Goal: Task Accomplishment & Management: Manage account settings

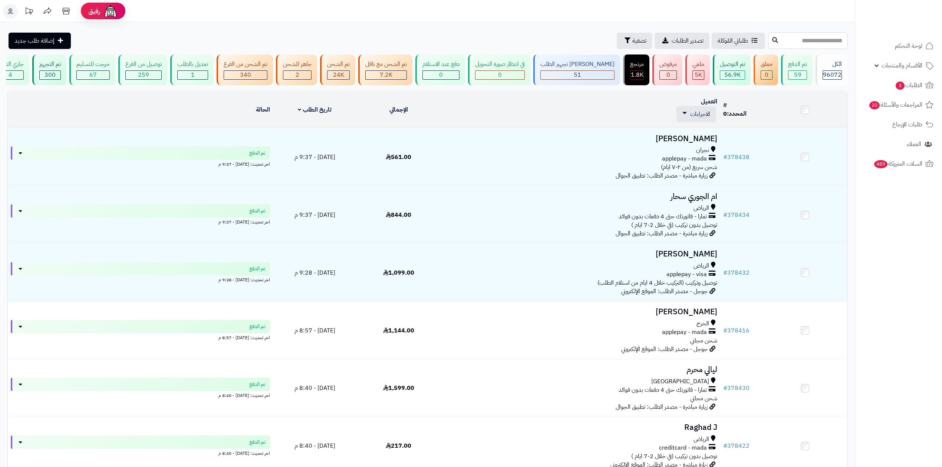
click at [805, 40] on input "text" at bounding box center [807, 40] width 79 height 17
click at [785, 39] on input "text" at bounding box center [807, 40] width 79 height 17
type input "******"
click at [770, 37] on button at bounding box center [775, 40] width 11 height 14
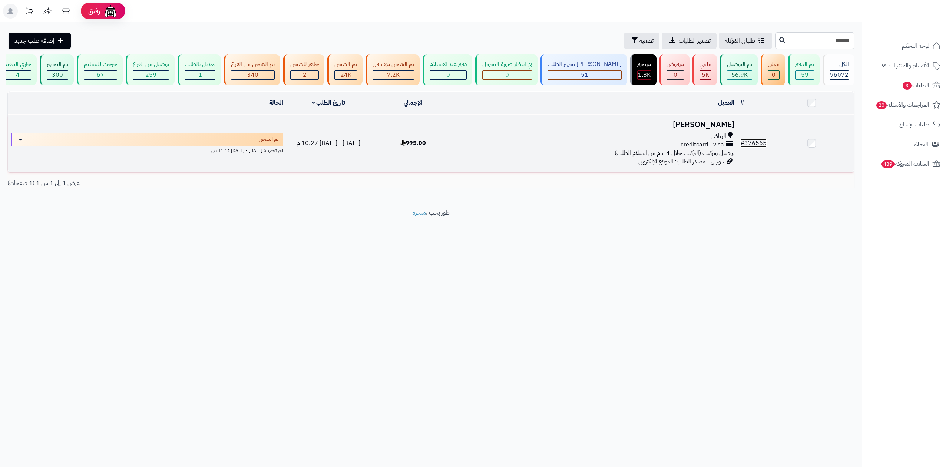
click at [751, 142] on link "# 376565" at bounding box center [754, 143] width 26 height 9
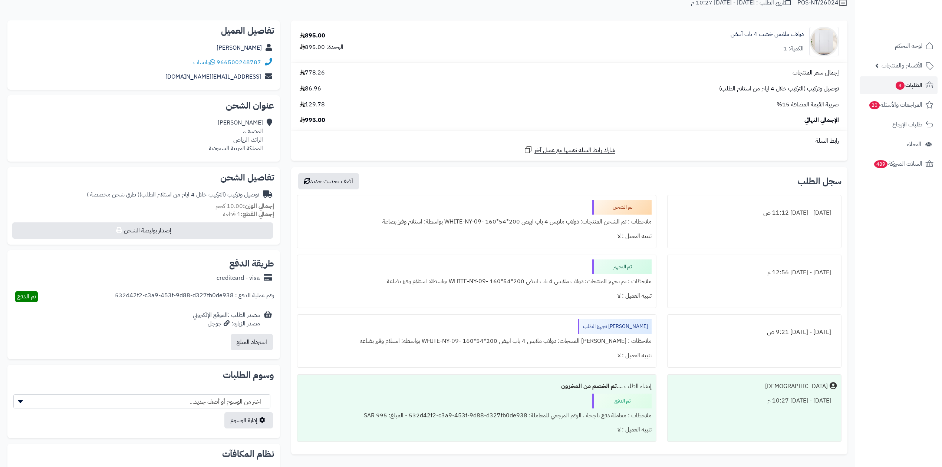
scroll to position [159, 0]
